Goal: Transaction & Acquisition: Purchase product/service

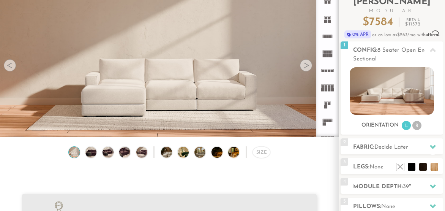
scroll to position [56, 0]
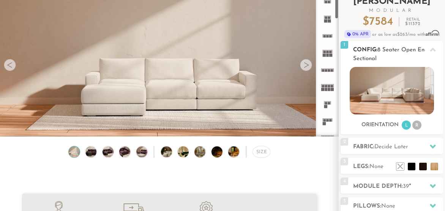
click at [372, 95] on img at bounding box center [392, 90] width 84 height 47
click at [311, 64] on div at bounding box center [306, 65] width 12 height 12
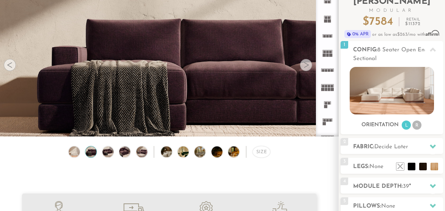
click at [309, 64] on div at bounding box center [306, 65] width 12 height 12
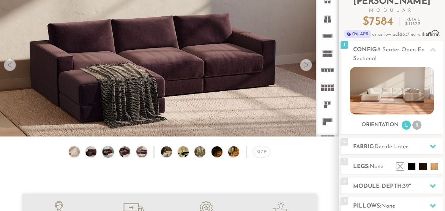
click at [309, 64] on div at bounding box center [306, 65] width 12 height 12
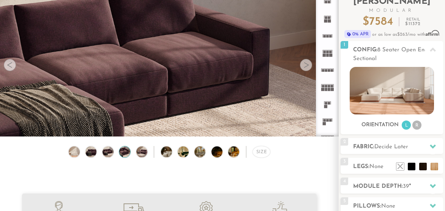
click at [309, 64] on div at bounding box center [306, 65] width 12 height 12
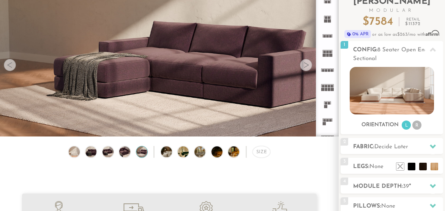
click at [309, 64] on div at bounding box center [306, 65] width 12 height 12
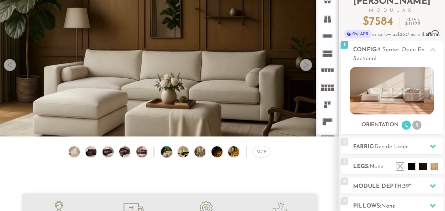
click at [309, 64] on div at bounding box center [306, 65] width 12 height 12
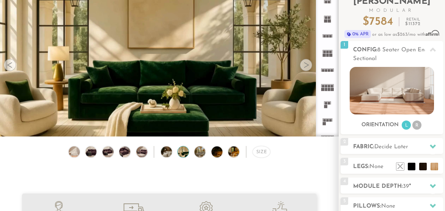
click at [309, 64] on div at bounding box center [306, 65] width 12 height 12
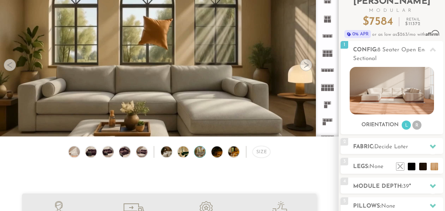
click at [309, 64] on div at bounding box center [306, 65] width 12 height 12
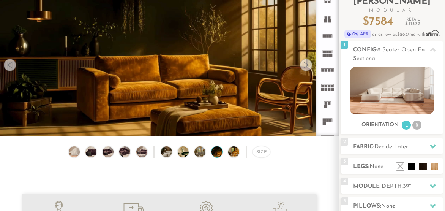
click at [309, 64] on div at bounding box center [306, 65] width 12 height 12
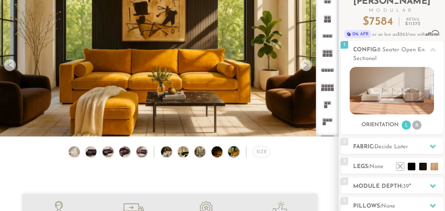
click at [309, 64] on div at bounding box center [306, 65] width 12 height 12
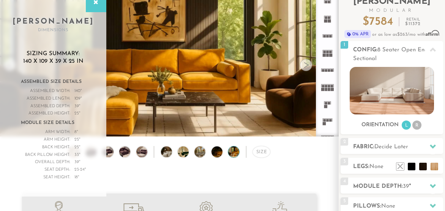
click at [309, 64] on div at bounding box center [306, 65] width 12 height 12
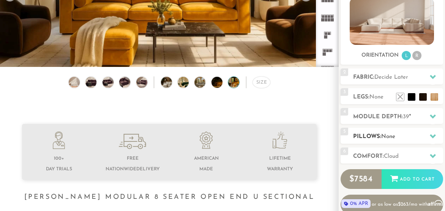
scroll to position [129, 0]
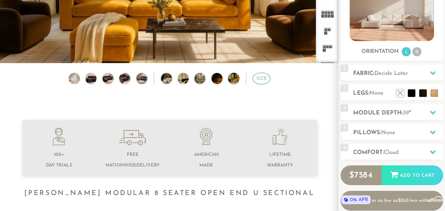
click at [261, 80] on div "Size" at bounding box center [262, 79] width 18 height 12
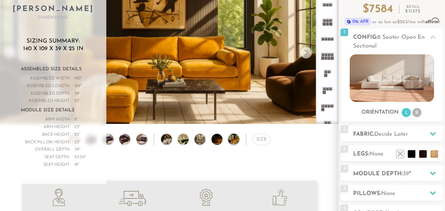
scroll to position [72, 0]
